Goal: Task Accomplishment & Management: Complete application form

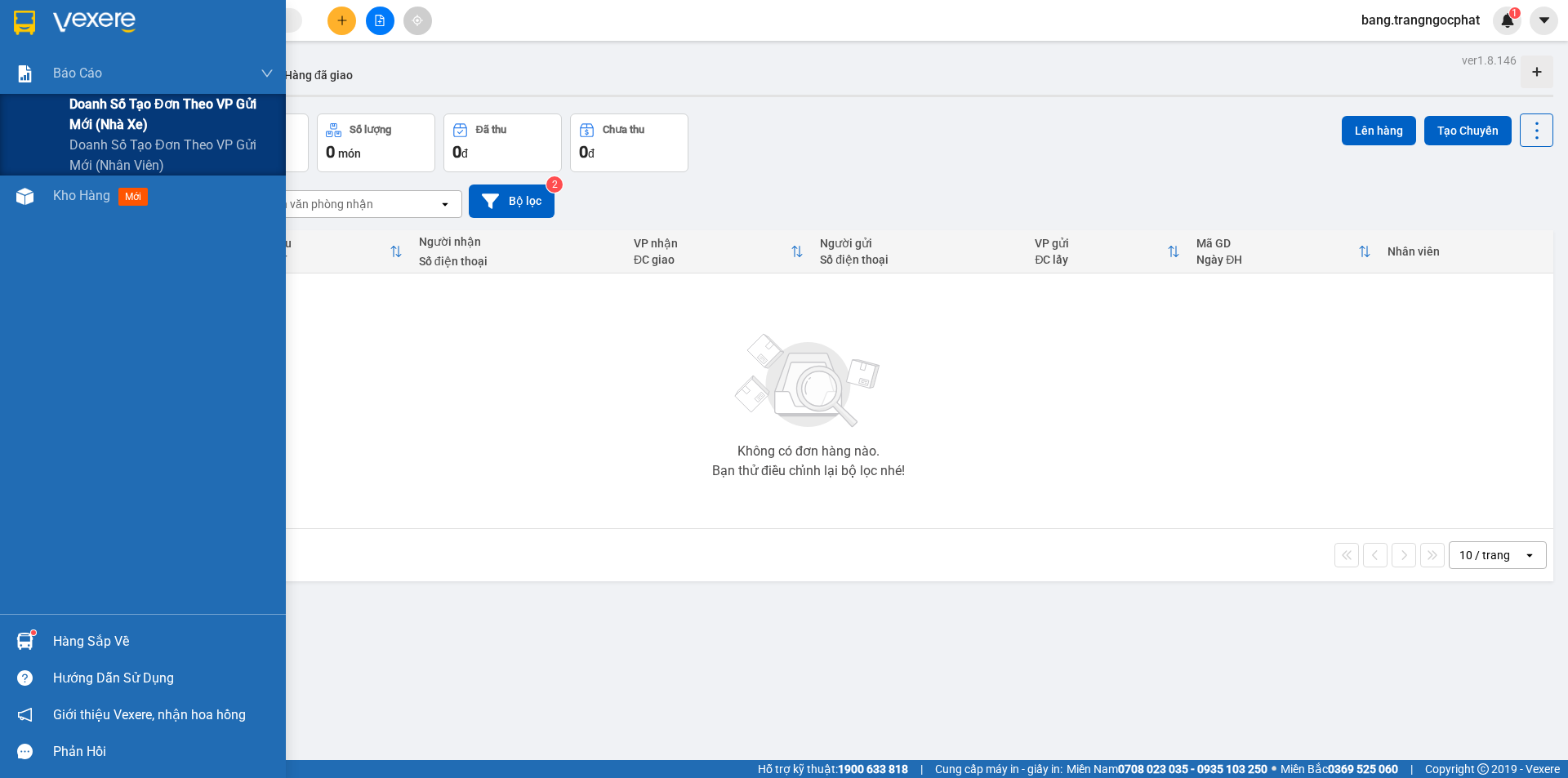
click at [112, 116] on span "Doanh số tạo đơn theo VP gửi mới (nhà xe)" at bounding box center [172, 114] width 204 height 41
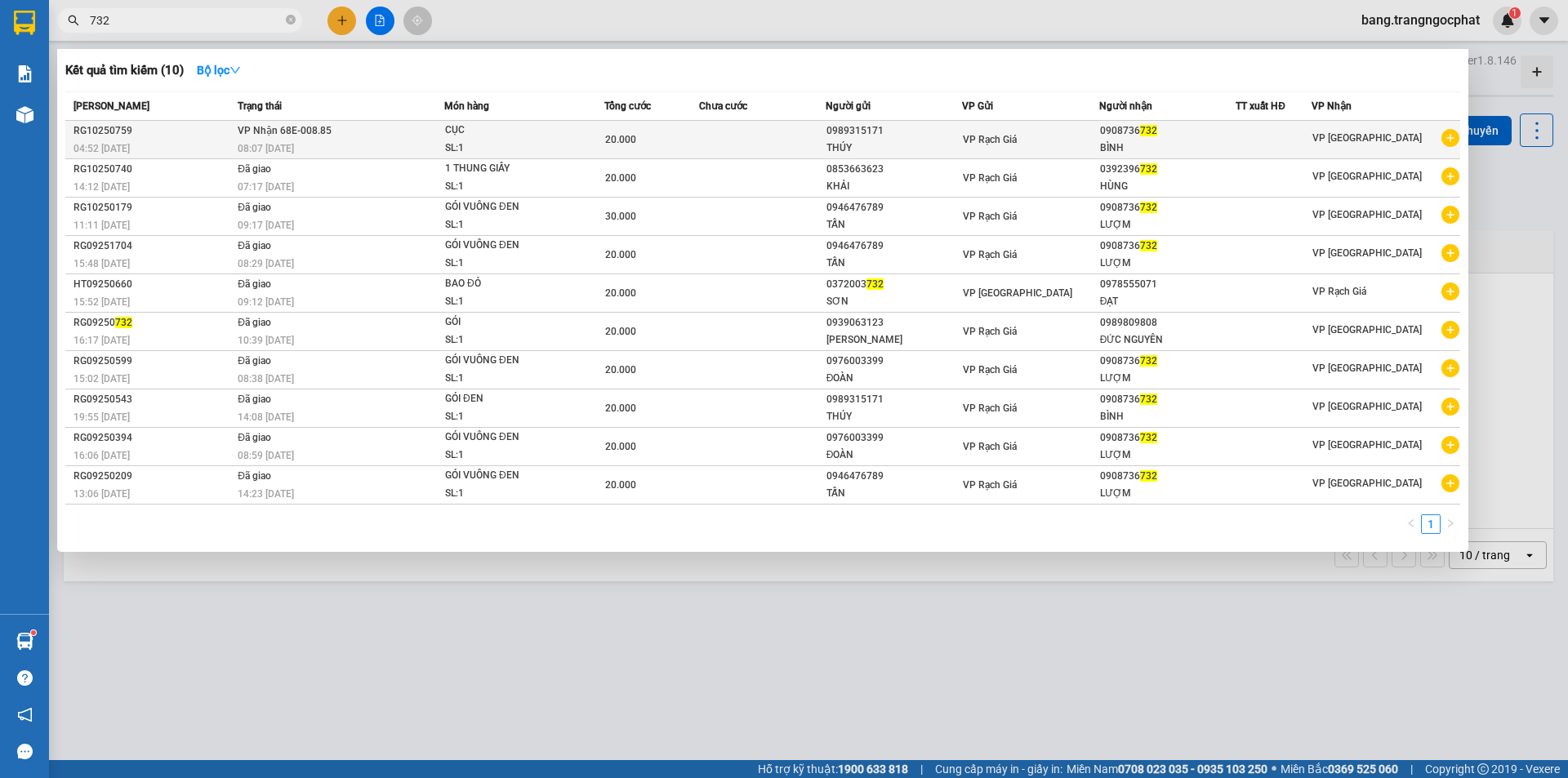
type input "732"
click at [1158, 134] on span "732" at bounding box center [1148, 131] width 17 height 12
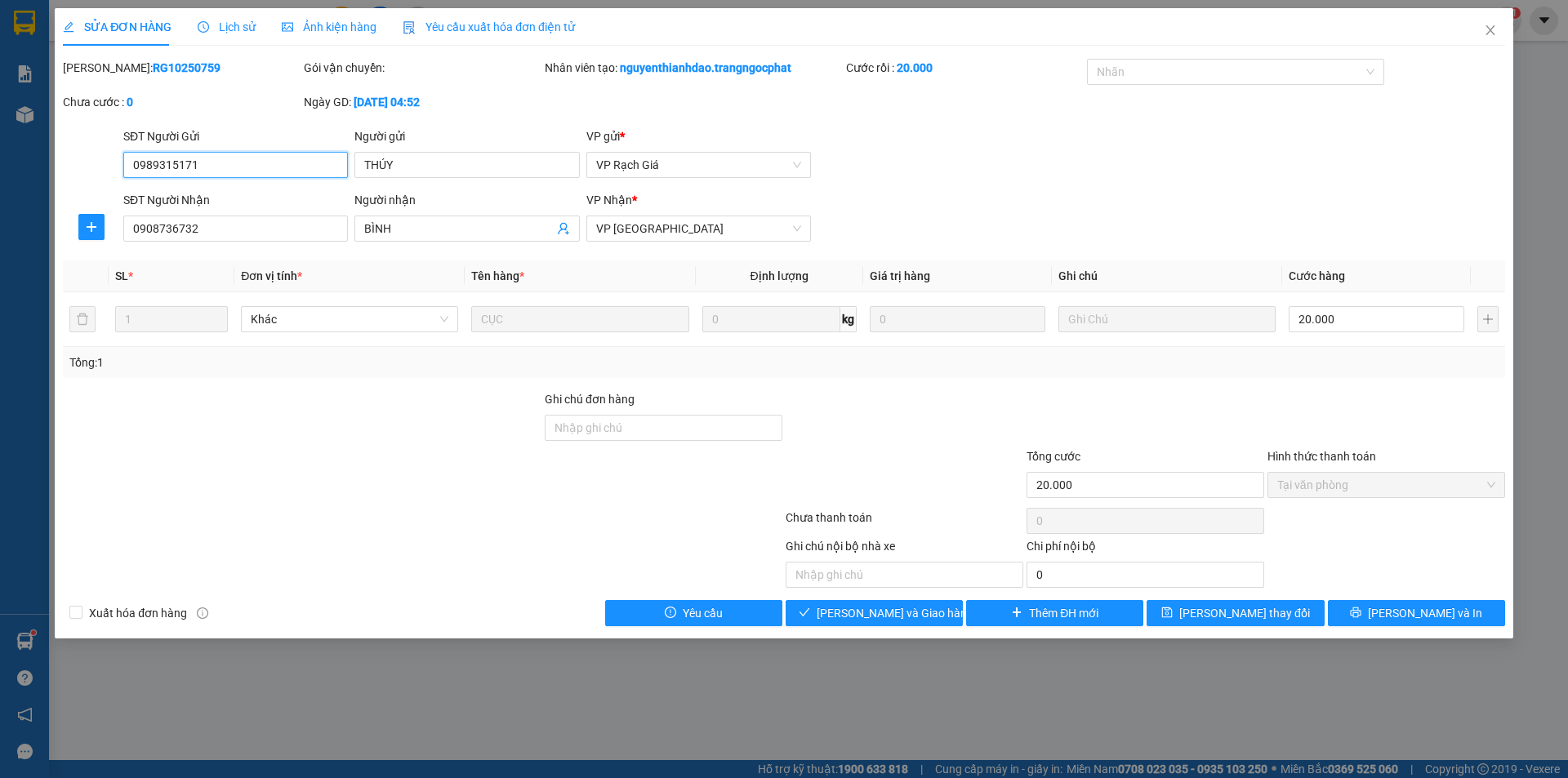
type input "0989315171"
type input "THÚY"
type input "0908736732"
type input "BÌNH"
type input "20.000"
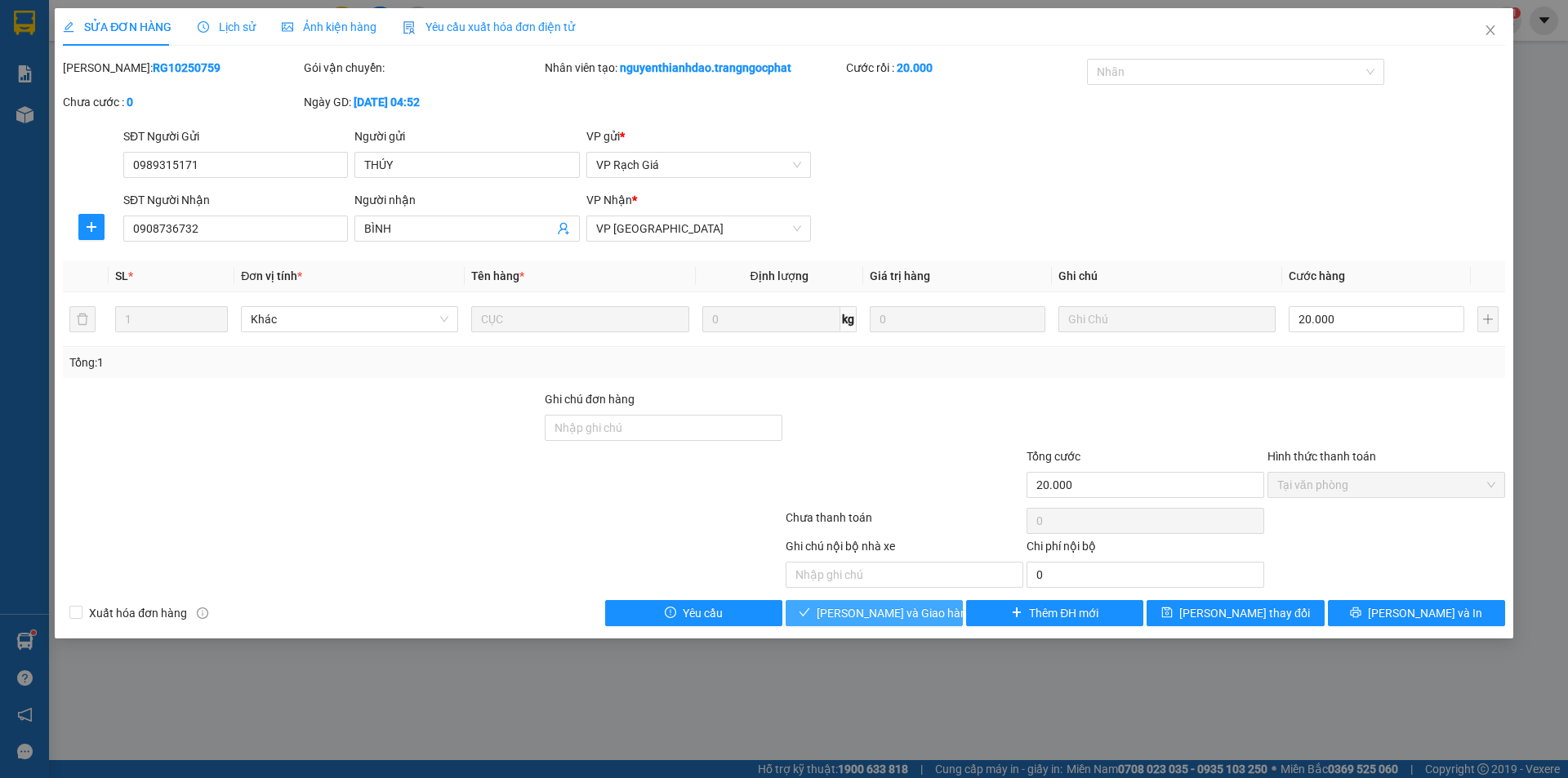
click at [876, 615] on span "Lưu và Giao hàng" at bounding box center [895, 613] width 157 height 18
